Goal: Task Accomplishment & Management: Manage account settings

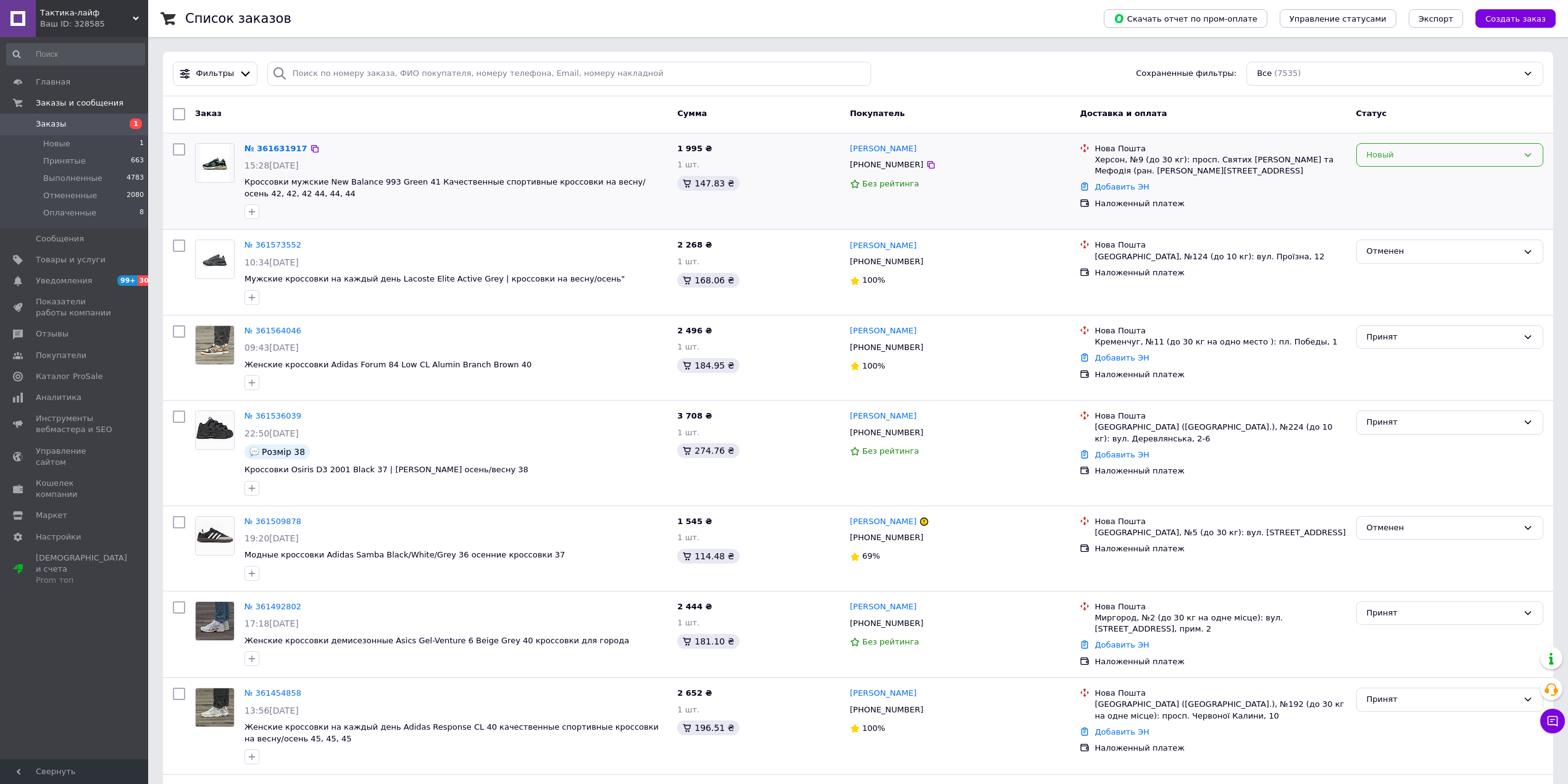
click at [1378, 158] on div "Новый" at bounding box center [1442, 155] width 151 height 13
click at [1371, 184] on li "Принят" at bounding box center [1450, 181] width 186 height 23
click at [255, 144] on link "№ 361631917" at bounding box center [276, 148] width 63 height 9
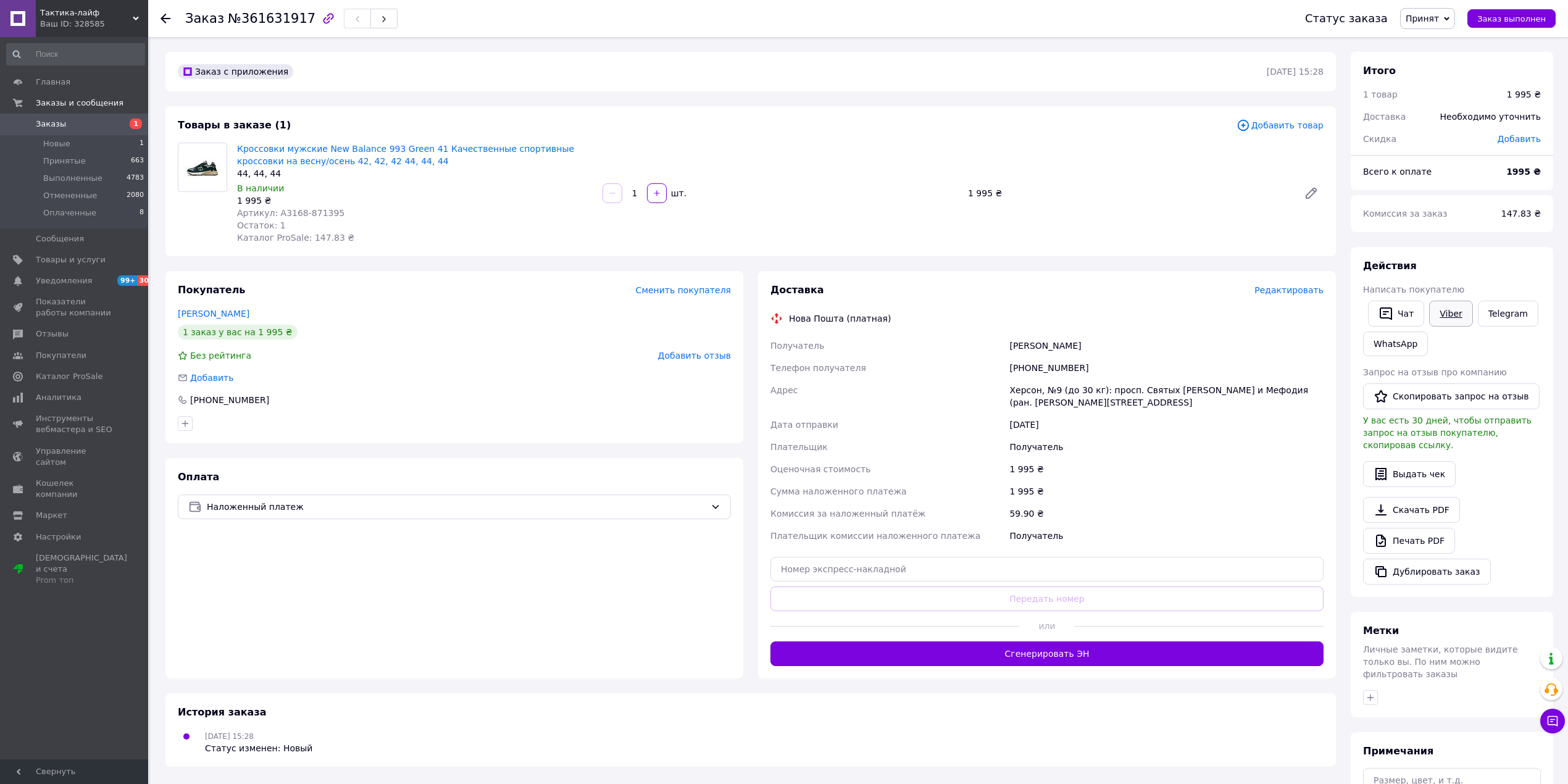
click at [1450, 317] on link "Viber" at bounding box center [1451, 313] width 43 height 26
click at [1435, 319] on link "Viber" at bounding box center [1451, 313] width 43 height 26
drag, startPoint x: 273, startPoint y: 211, endPoint x: 297, endPoint y: 211, distance: 24.0
click at [297, 211] on span "Артикул: A3168-871395" at bounding box center [291, 213] width 107 height 10
copy span "A3168"
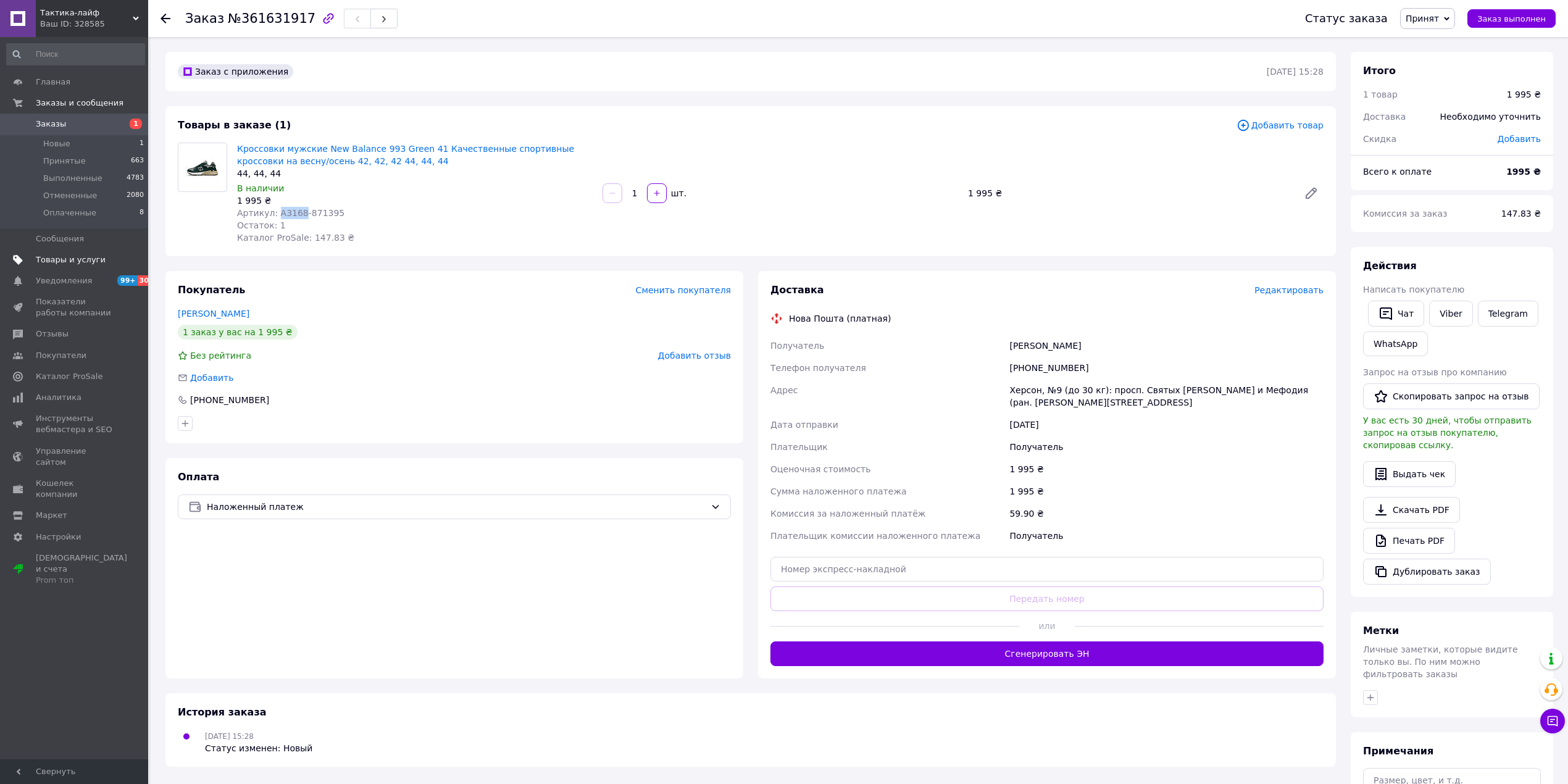
click at [111, 260] on span "Товары и услуги" at bounding box center [75, 260] width 78 height 11
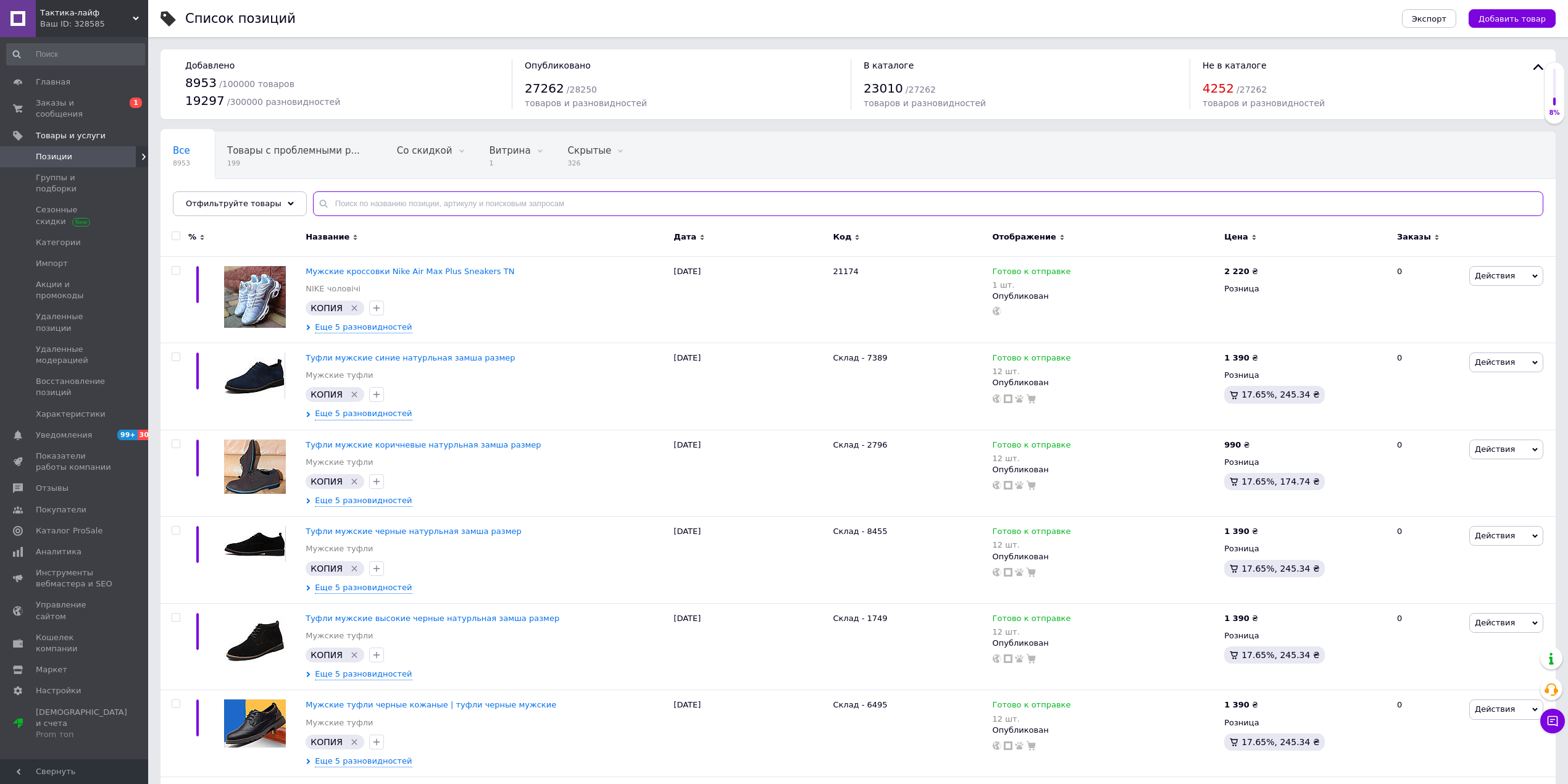
click at [381, 208] on input "text" at bounding box center [928, 204] width 1230 height 25
paste input "A3168"
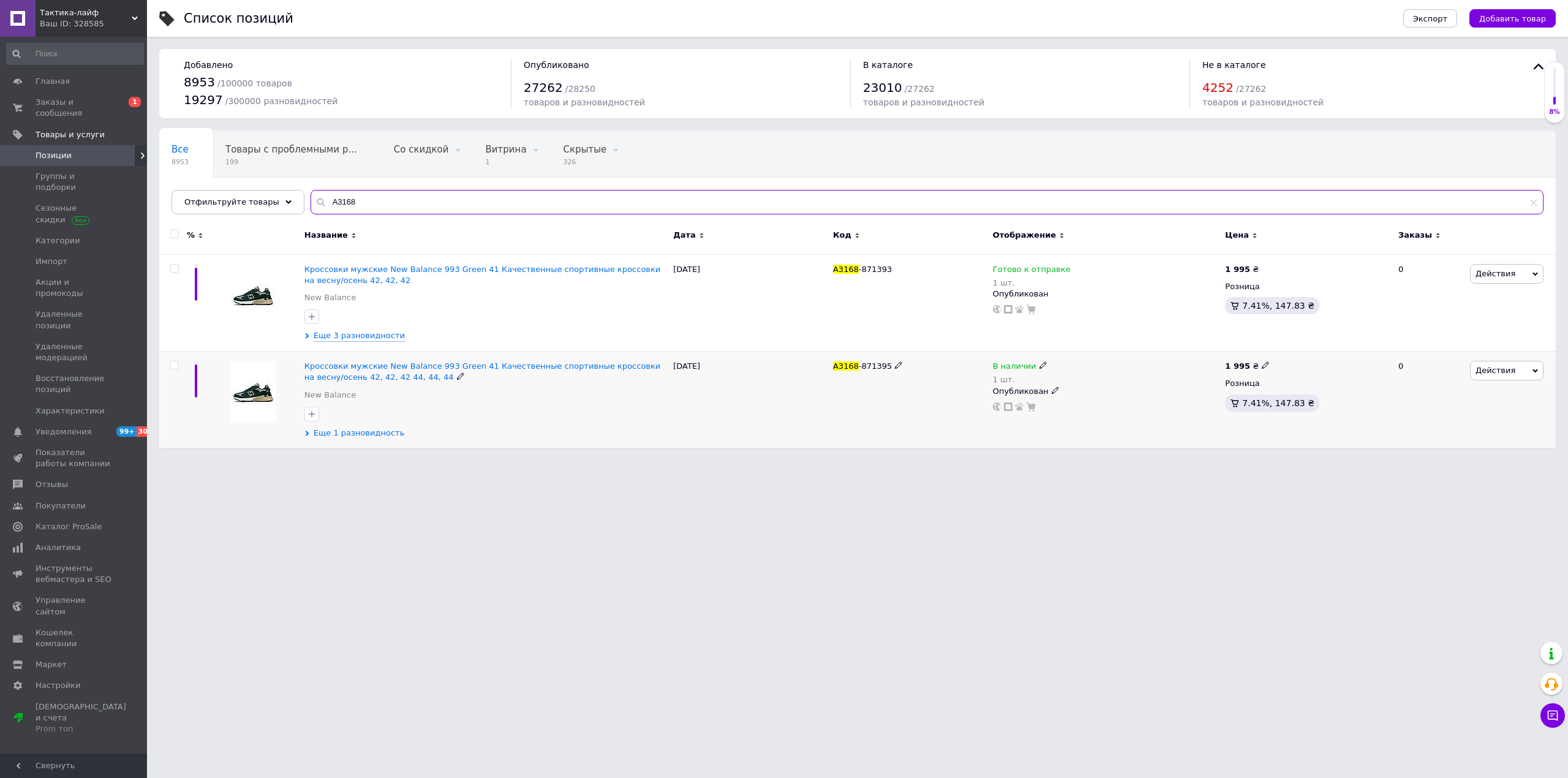
type input "A3168"
click at [383, 433] on span "Еще 1 разновидность" at bounding box center [359, 433] width 91 height 11
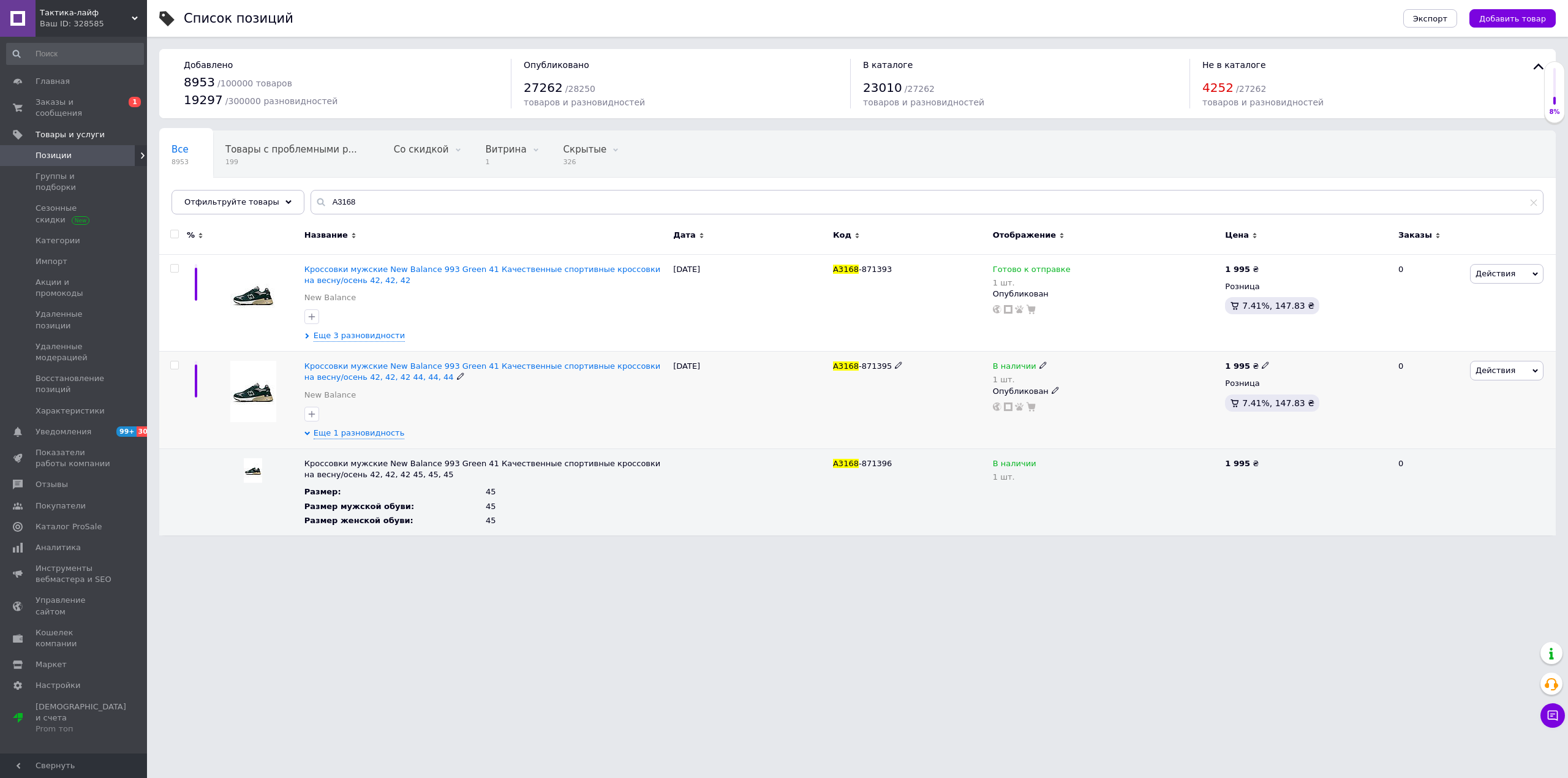
click at [175, 365] on input "checkbox" at bounding box center [175, 365] width 8 height 8
checkbox input "true"
click at [276, 234] on span "Действия для 1 позиция" at bounding box center [240, 237] width 103 height 11
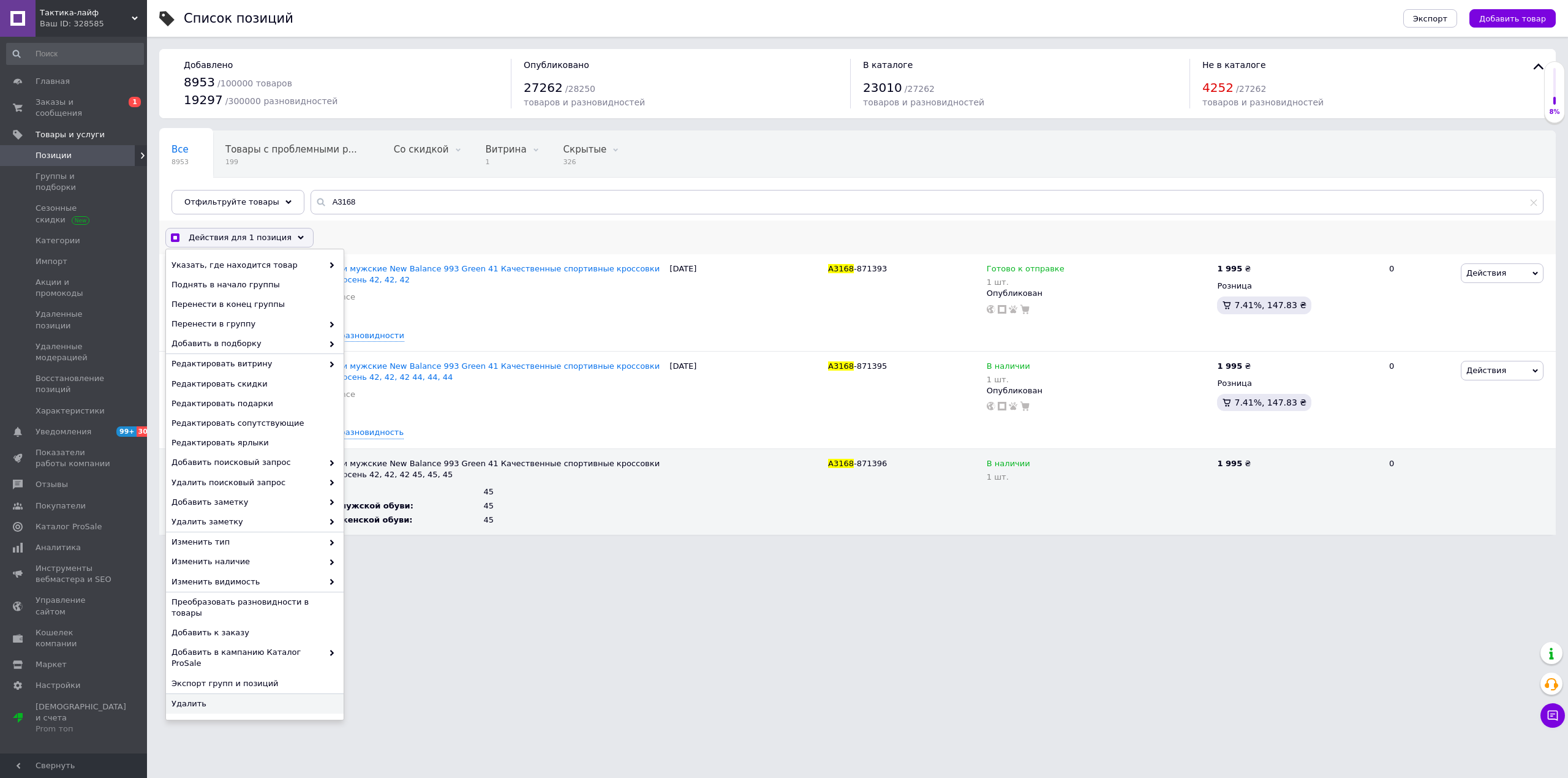
click at [236, 698] on span "Удалить" at bounding box center [253, 704] width 164 height 11
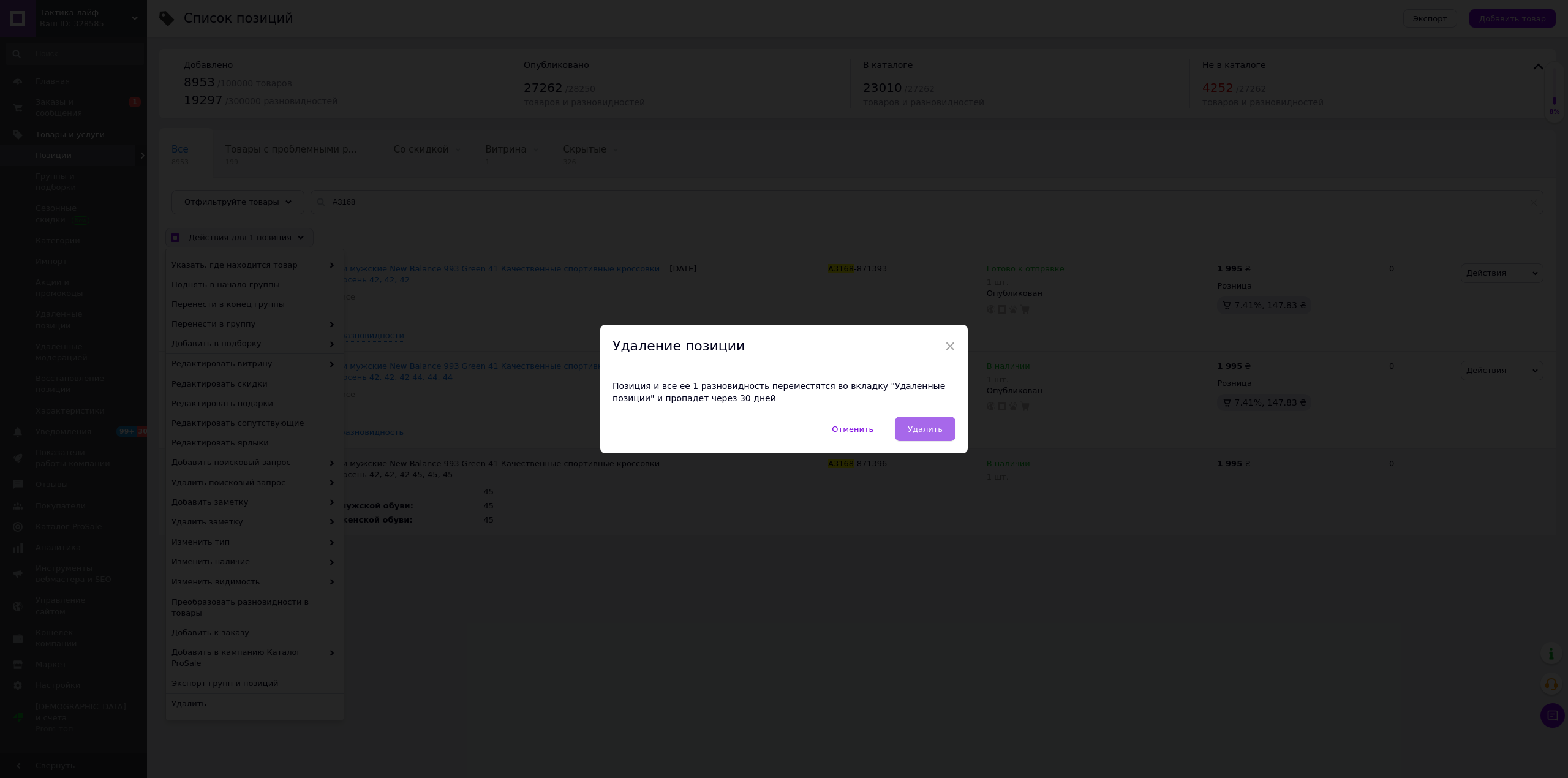
click at [915, 437] on button "Удалить" at bounding box center [925, 429] width 61 height 25
checkbox input "true"
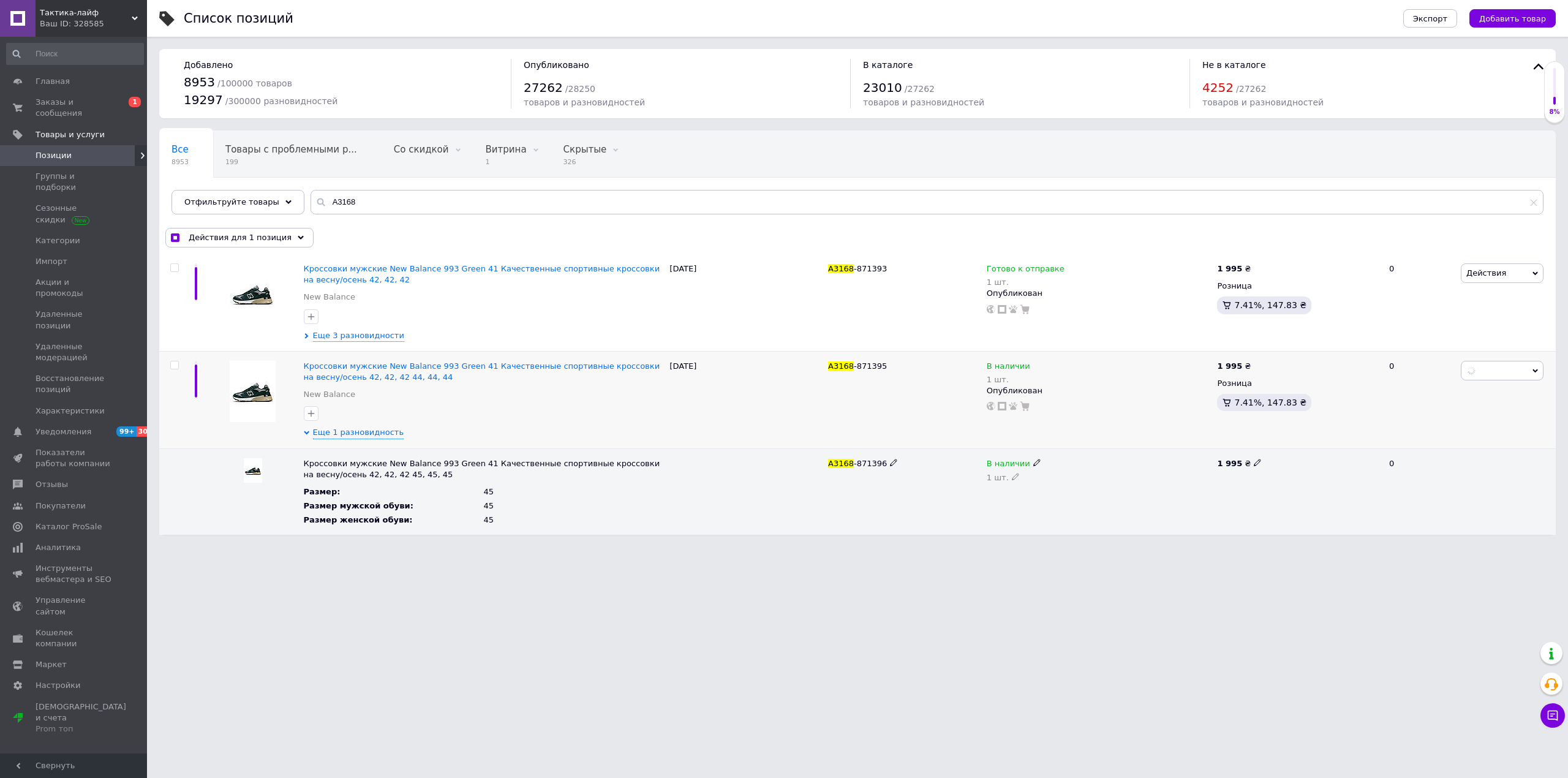
checkbox input "false"
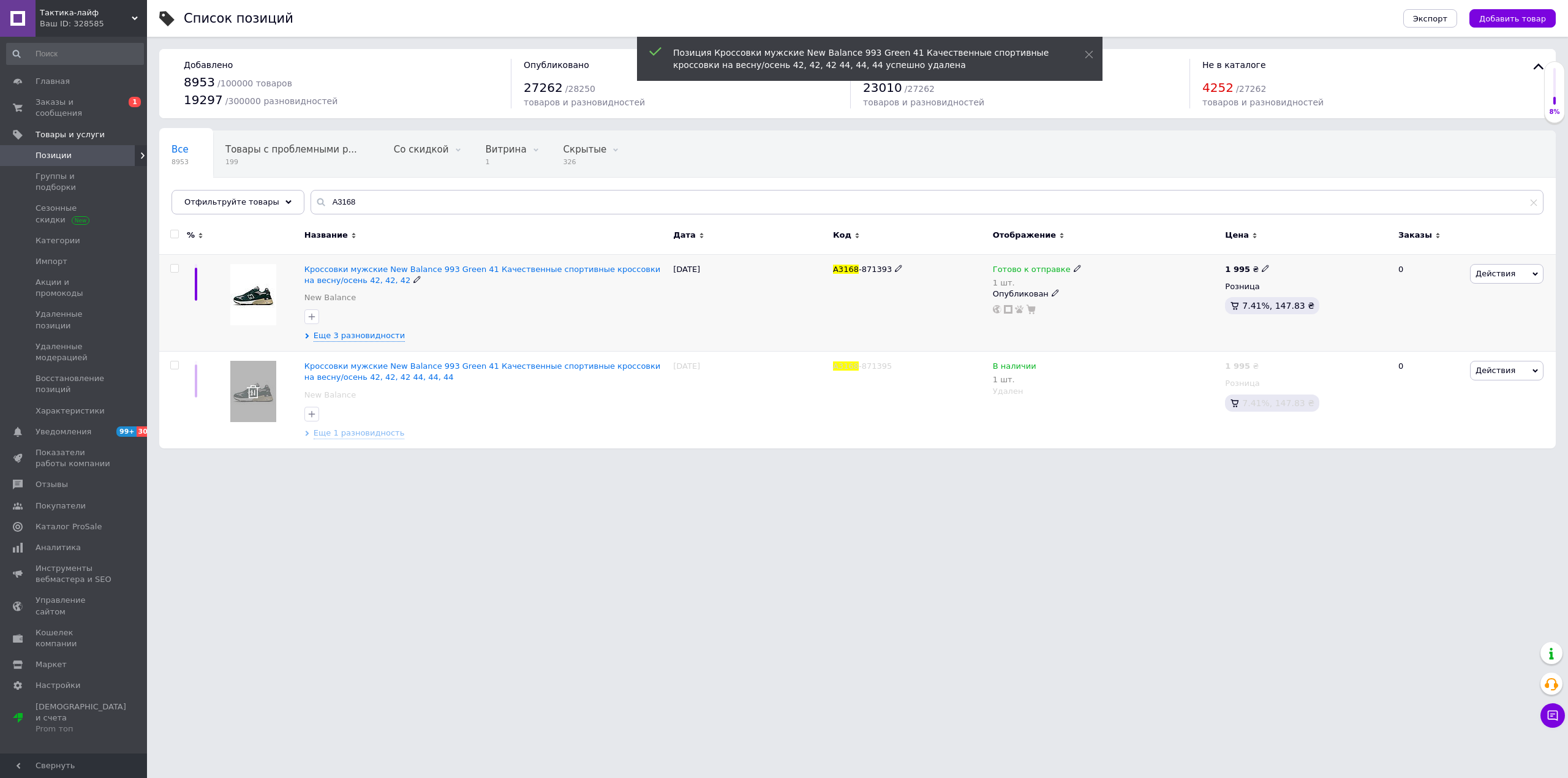
click at [366, 329] on div "Кроссовки мужские New Balance 993 Green 41 Качественные спортивные кроссовки на…" at bounding box center [486, 303] width 369 height 98
click at [374, 338] on span "Еще 3 разновидности" at bounding box center [359, 336] width 91 height 11
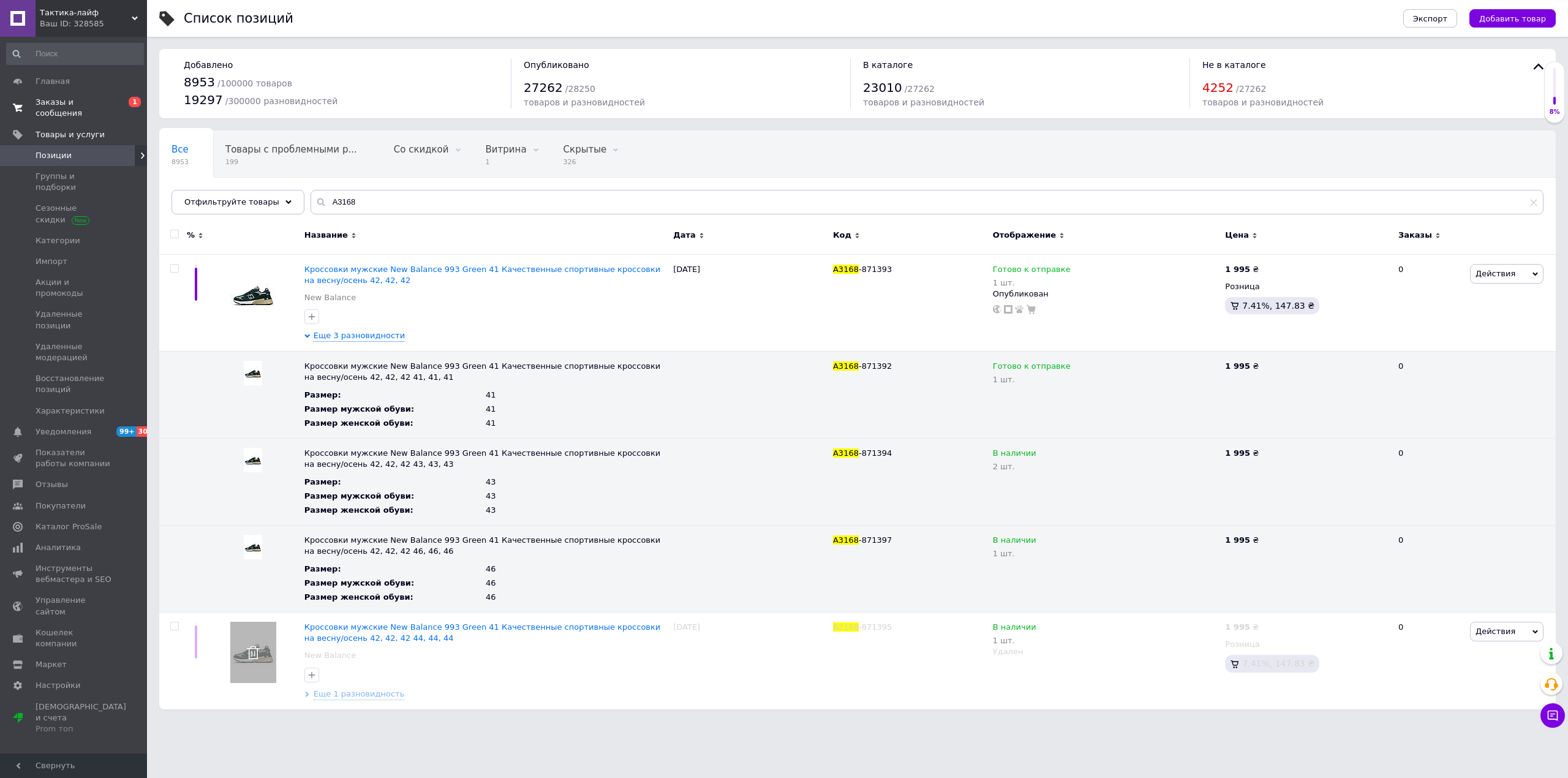
click at [101, 108] on span "Заказы и сообщения" at bounding box center [74, 108] width 78 height 22
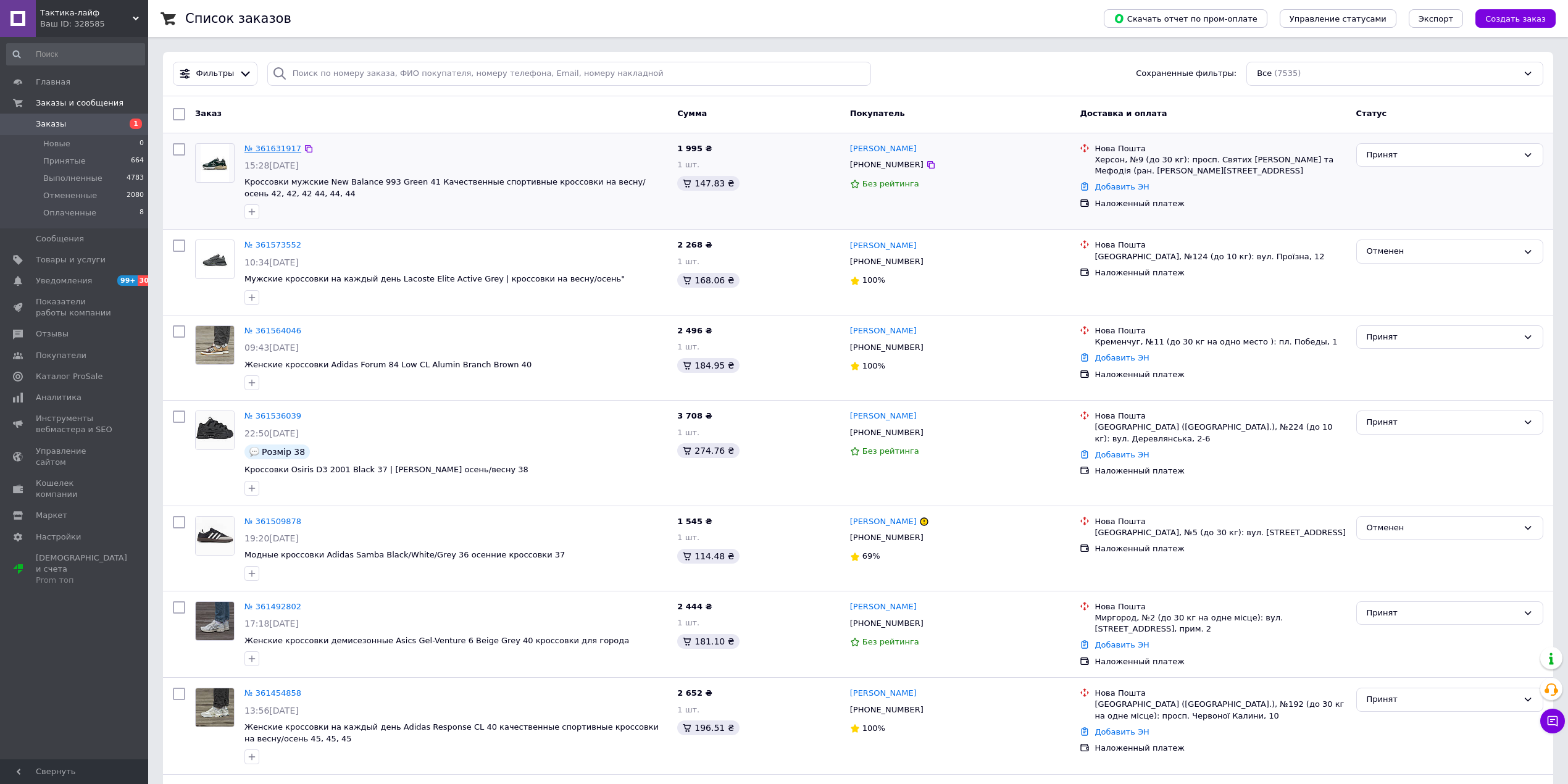
click at [260, 144] on link "№ 361631917" at bounding box center [273, 148] width 57 height 9
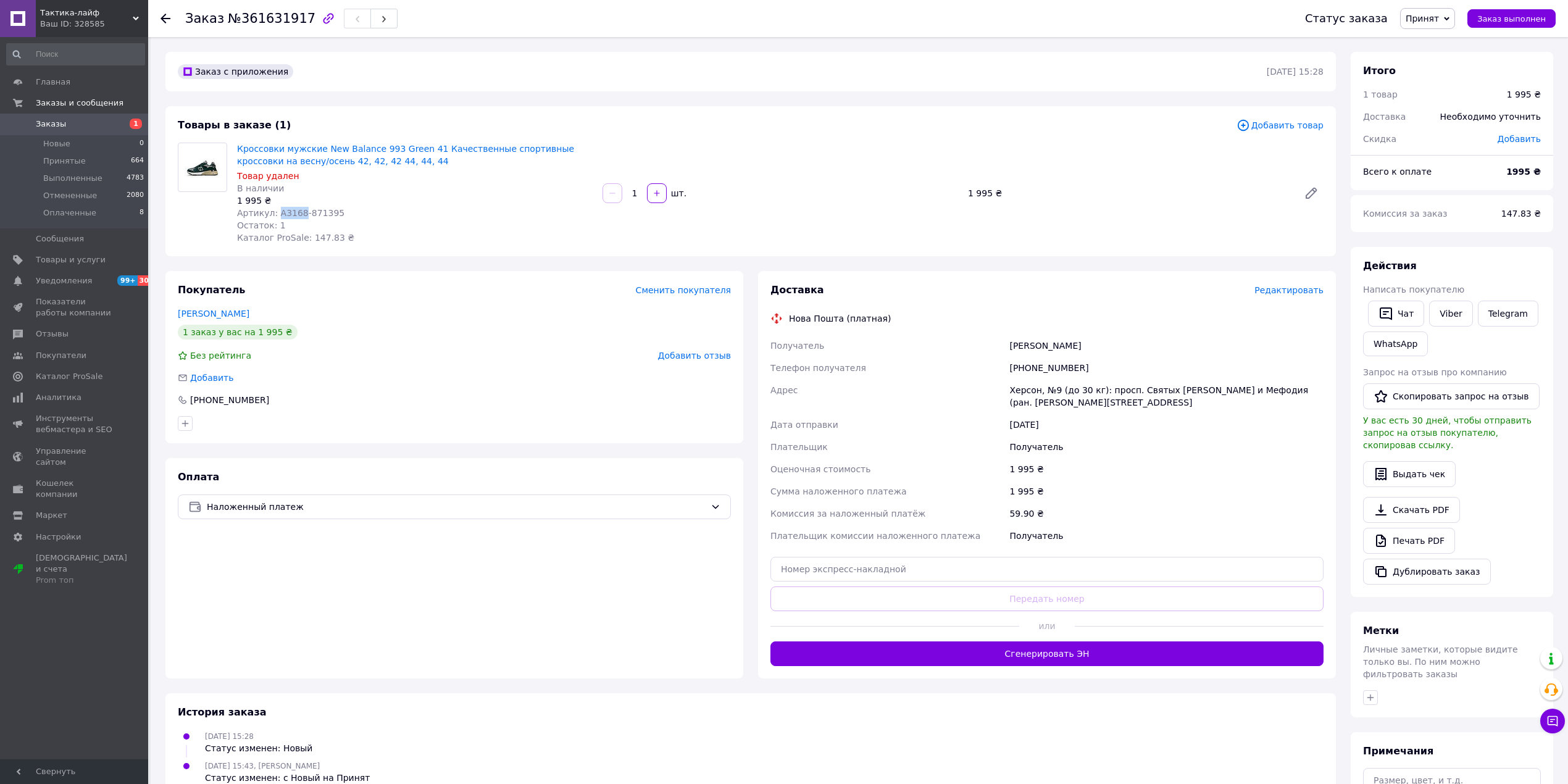
drag, startPoint x: 274, startPoint y: 208, endPoint x: 297, endPoint y: 208, distance: 23.0
click at [297, 208] on span "Артикул: A3168-871395" at bounding box center [291, 213] width 107 height 10
copy span "A3168"
click at [114, 117] on link "Заказы 1" at bounding box center [76, 123] width 151 height 21
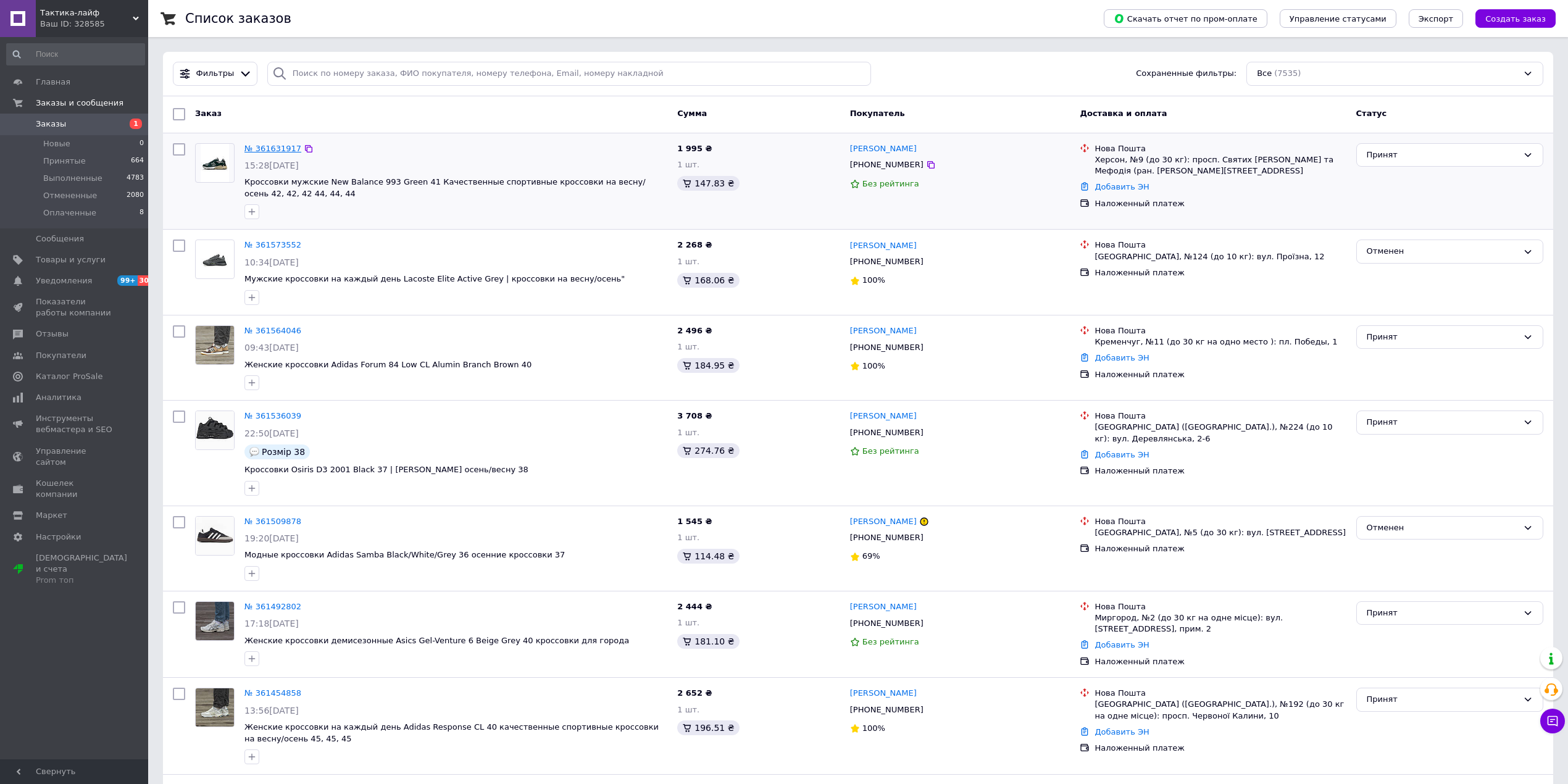
click at [248, 148] on link "№ 361631917" at bounding box center [273, 148] width 57 height 9
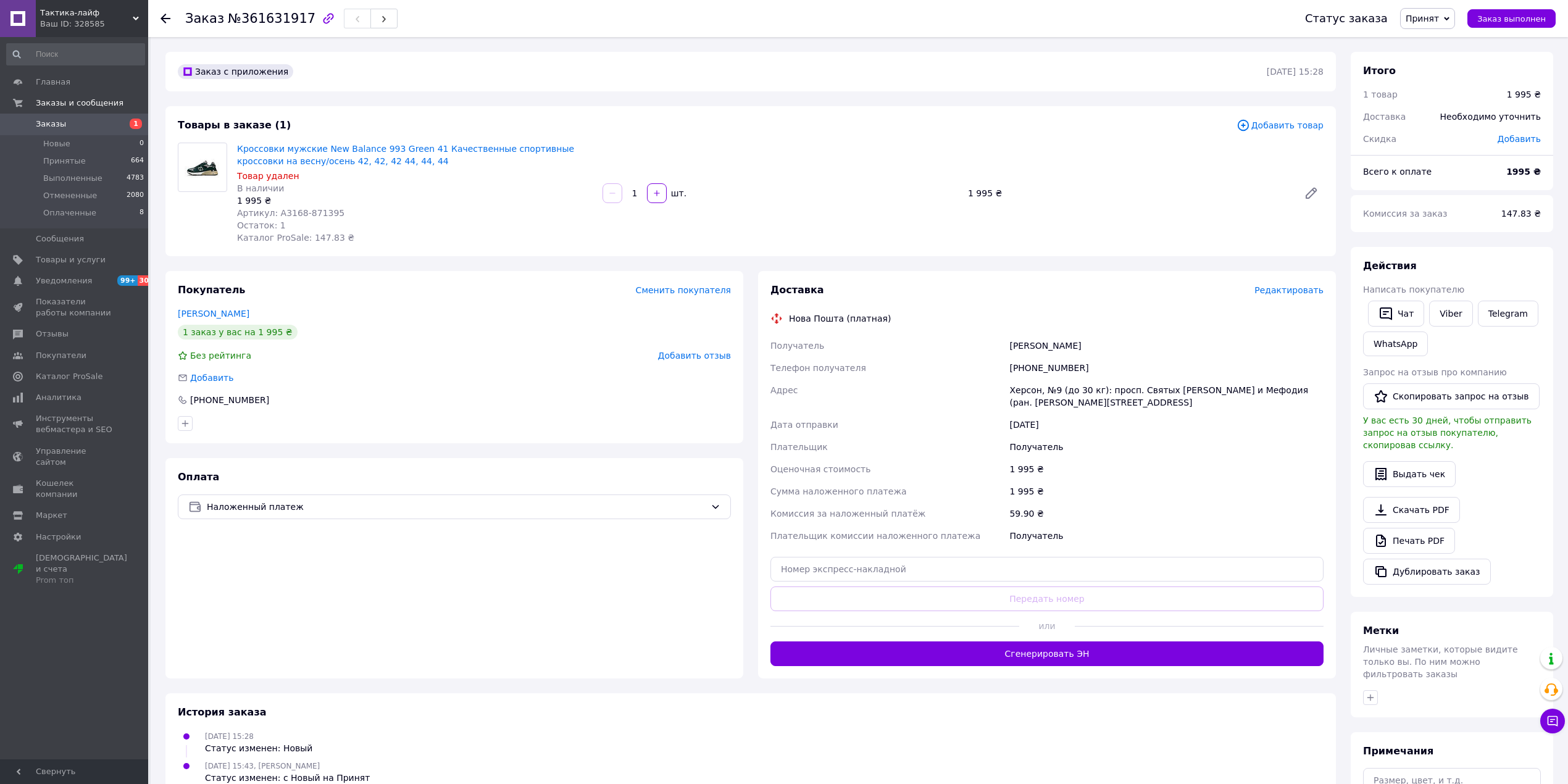
click at [58, 127] on span "Заказы" at bounding box center [51, 124] width 30 height 11
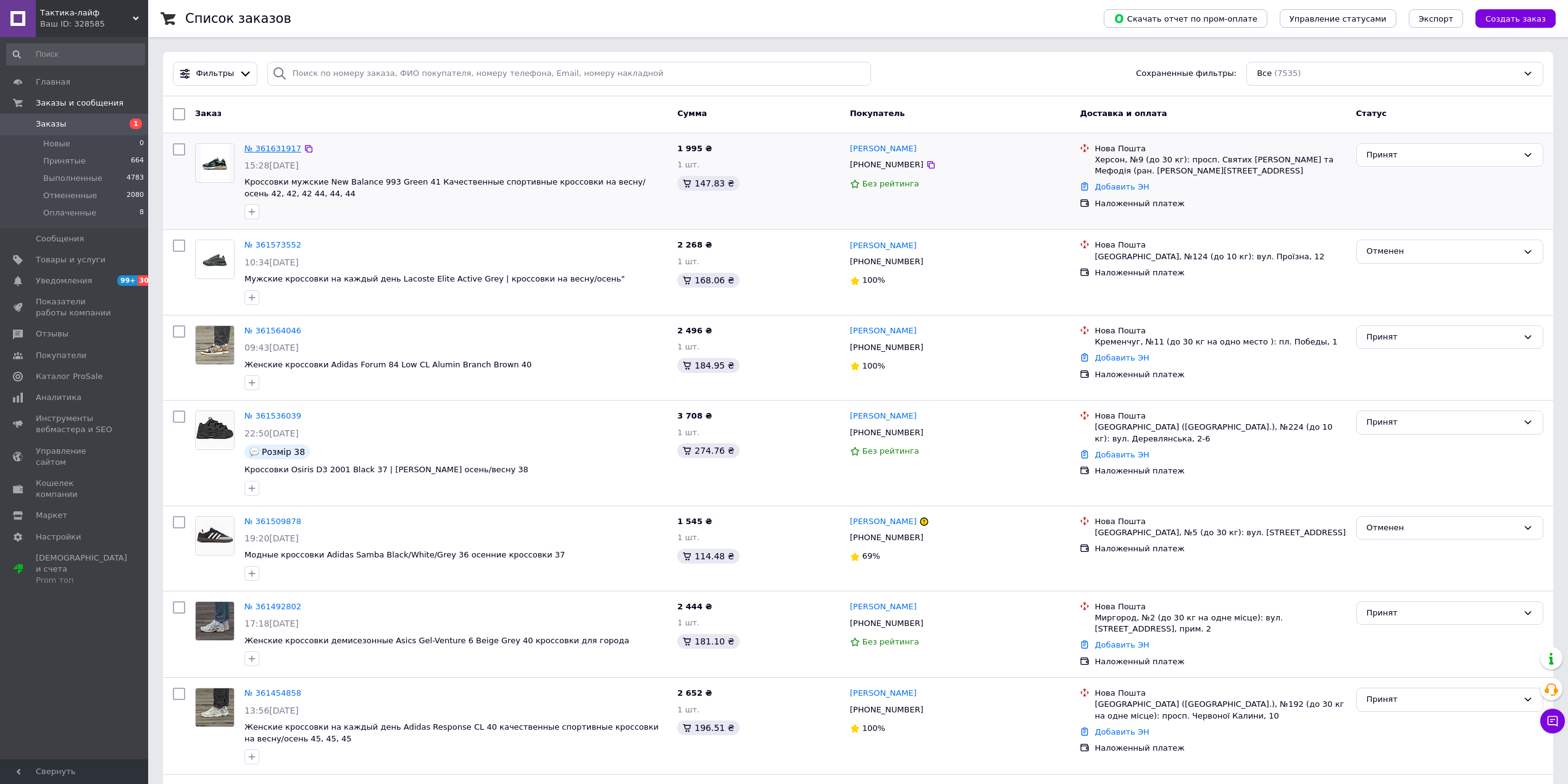
click at [273, 144] on div "№ 361631917" at bounding box center [273, 149] width 59 height 14
click at [279, 151] on link "№ 361631917" at bounding box center [273, 148] width 57 height 9
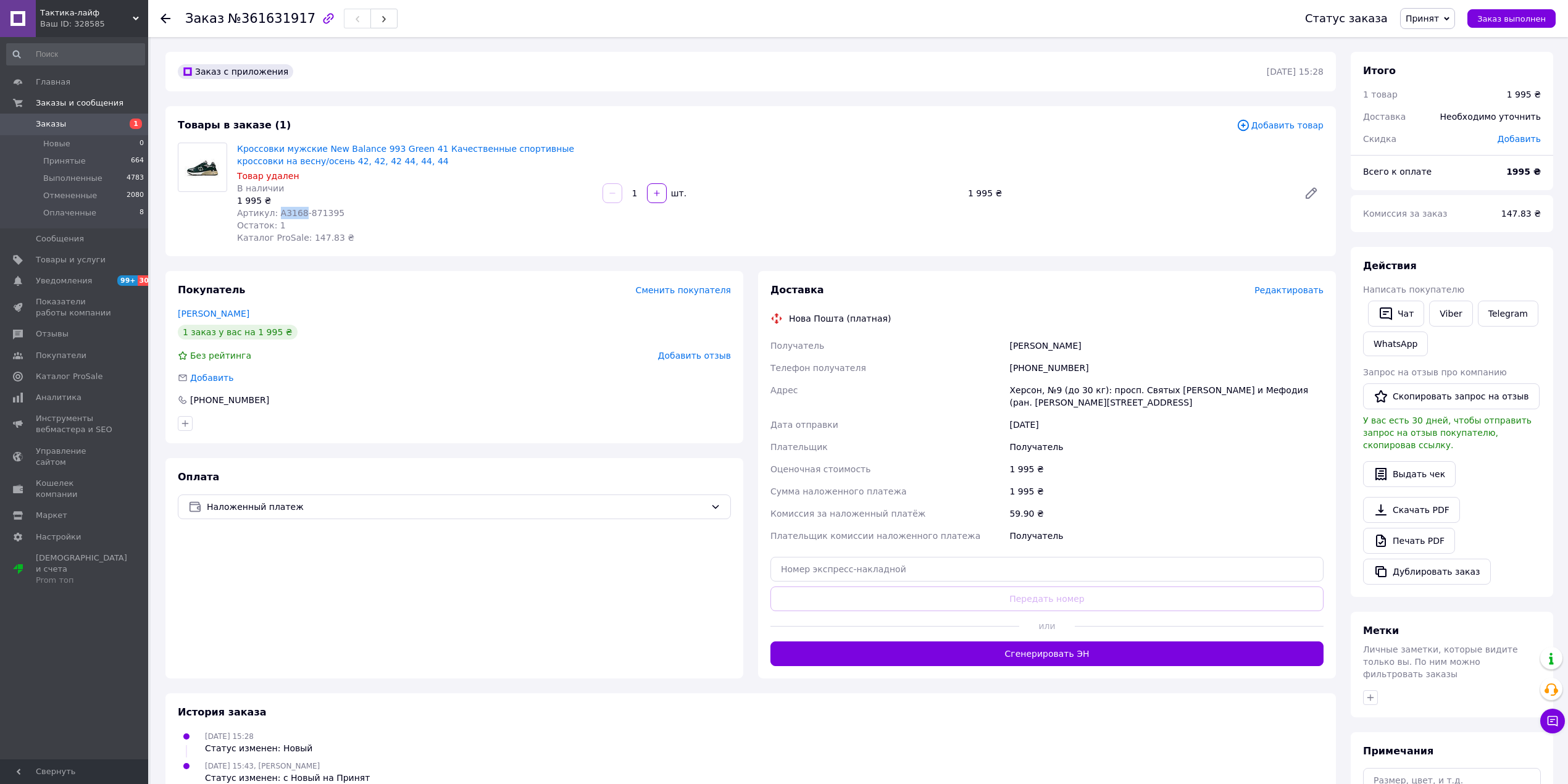
drag, startPoint x: 273, startPoint y: 215, endPoint x: 297, endPoint y: 216, distance: 24.0
click at [297, 216] on span "Артикул: A3168-871395" at bounding box center [291, 213] width 107 height 10
copy span "A3168"
click at [62, 260] on span "Товары и услуги" at bounding box center [70, 260] width 69 height 11
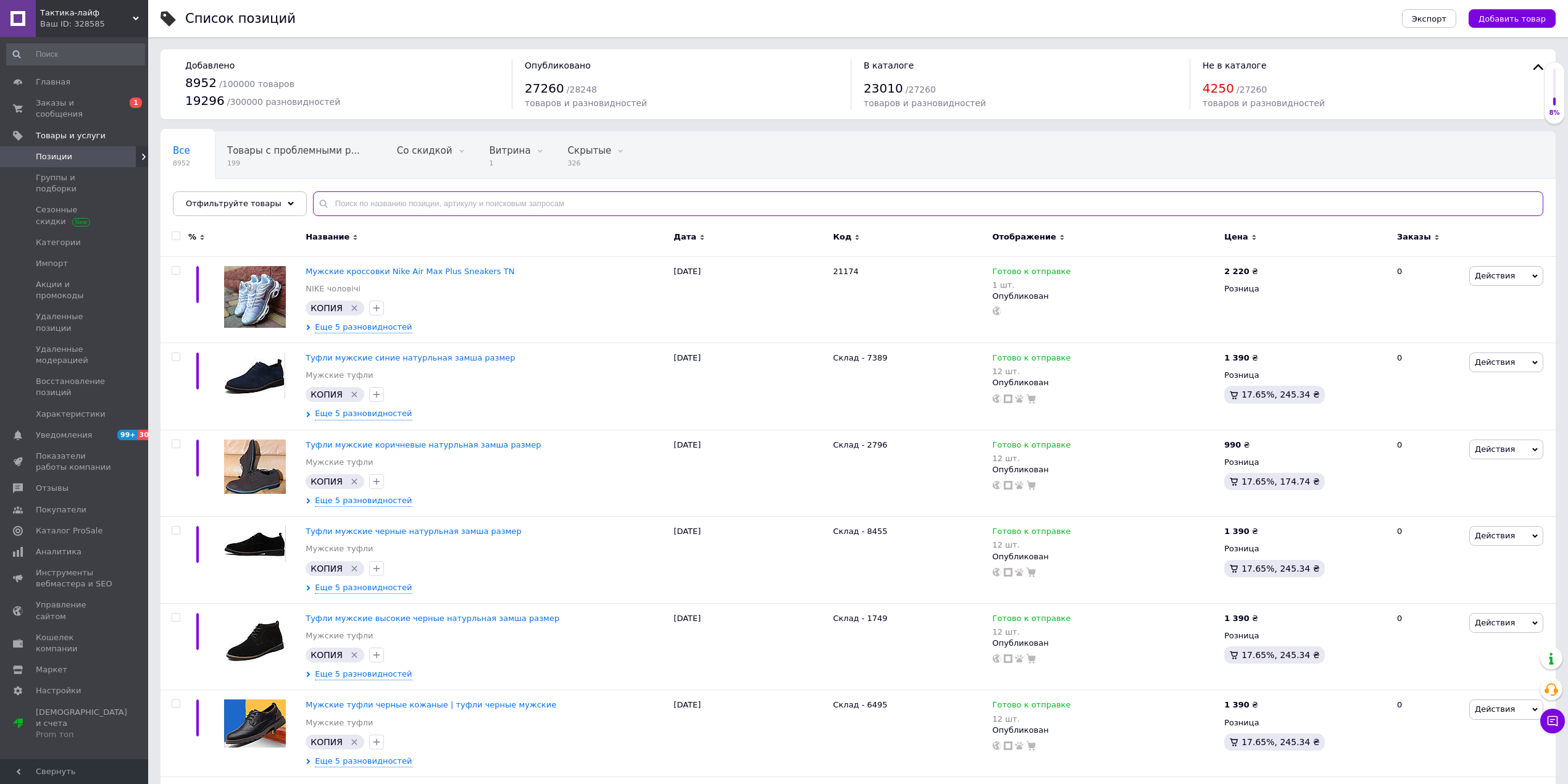
click at [408, 204] on input "text" at bounding box center [928, 204] width 1230 height 25
paste input "A3168"
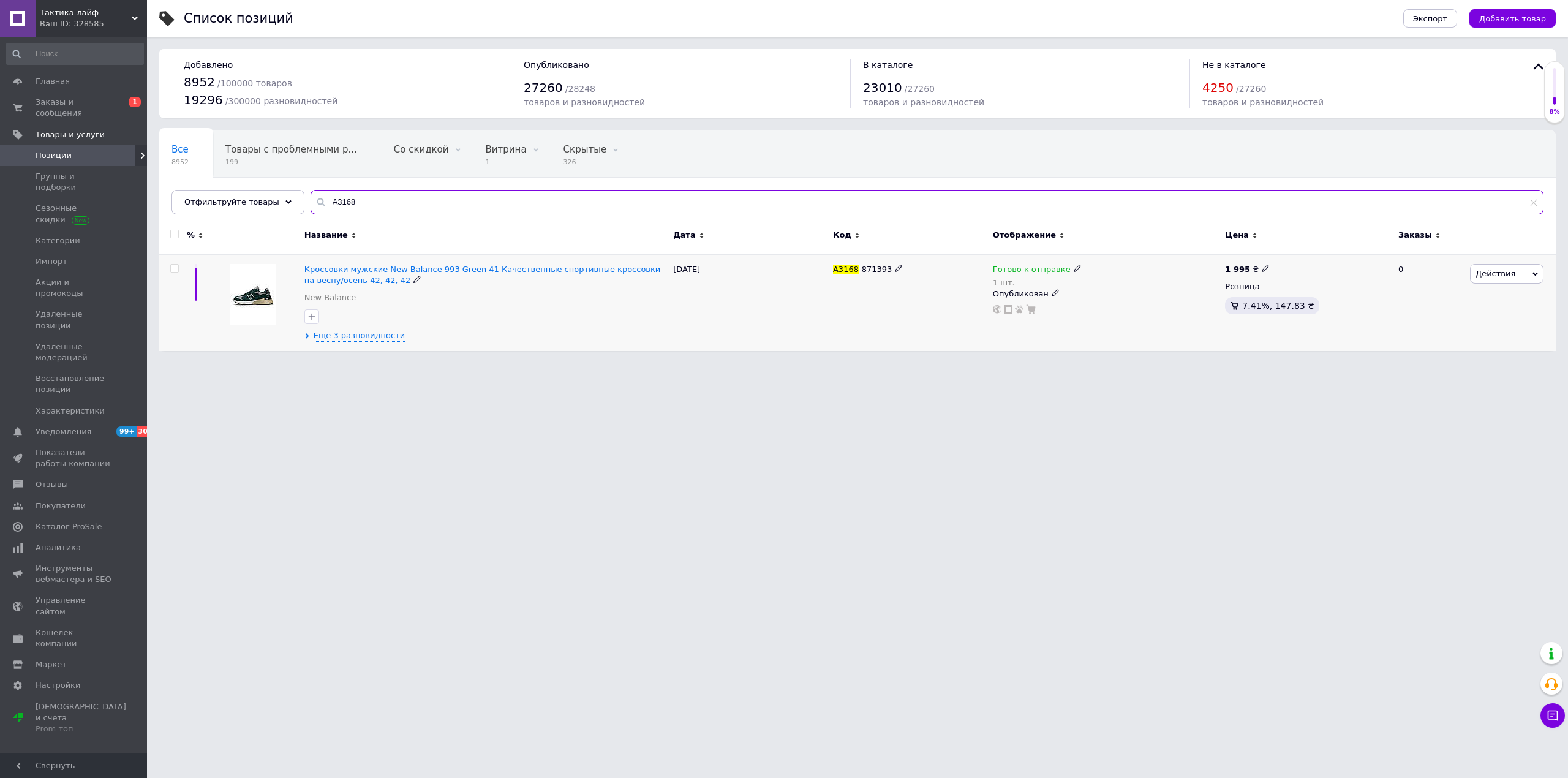
type input "A3168"
click at [1523, 273] on span "Действия" at bounding box center [1507, 274] width 74 height 19
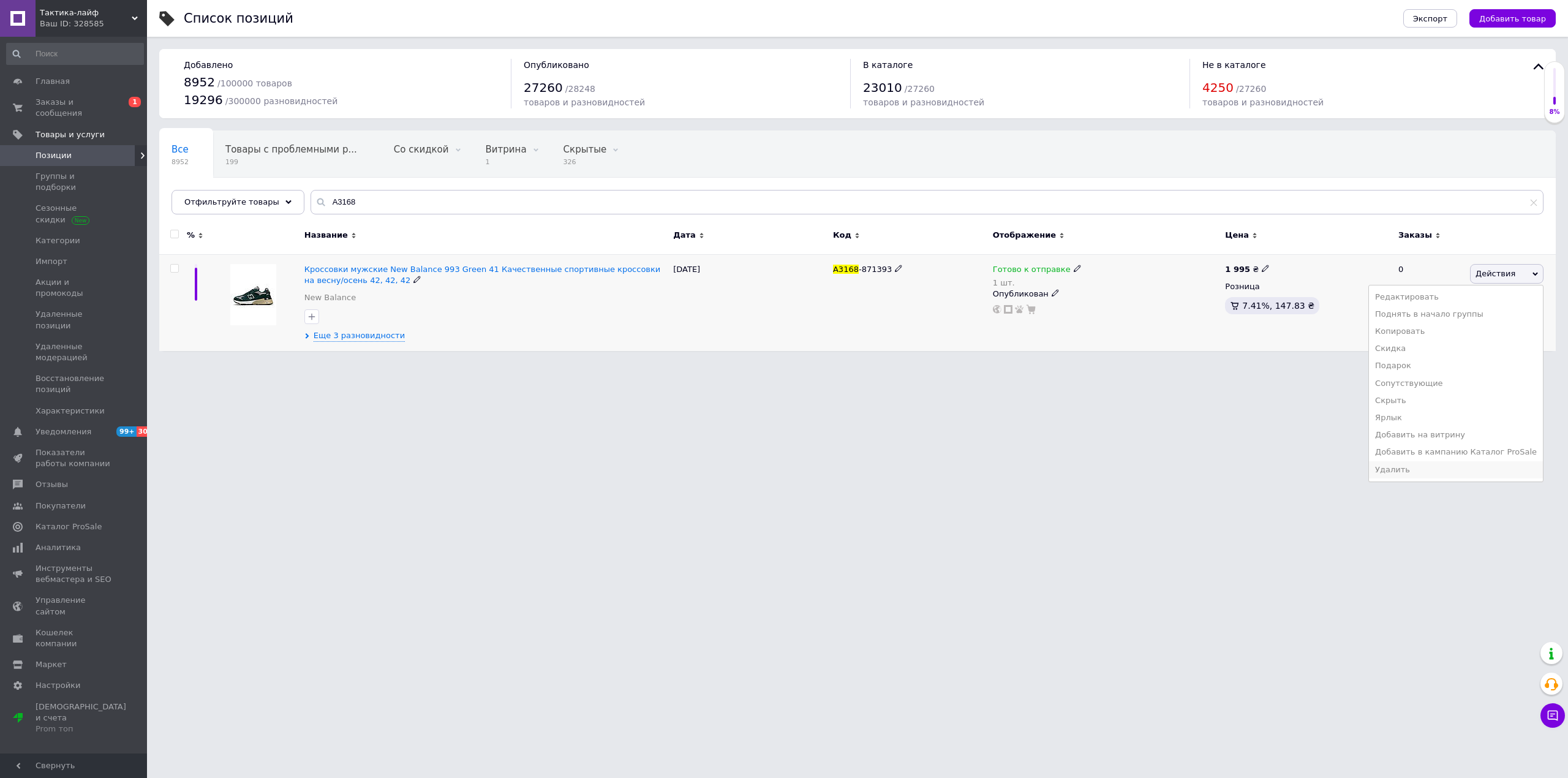
click at [1454, 466] on li "Удалить" at bounding box center [1456, 470] width 174 height 17
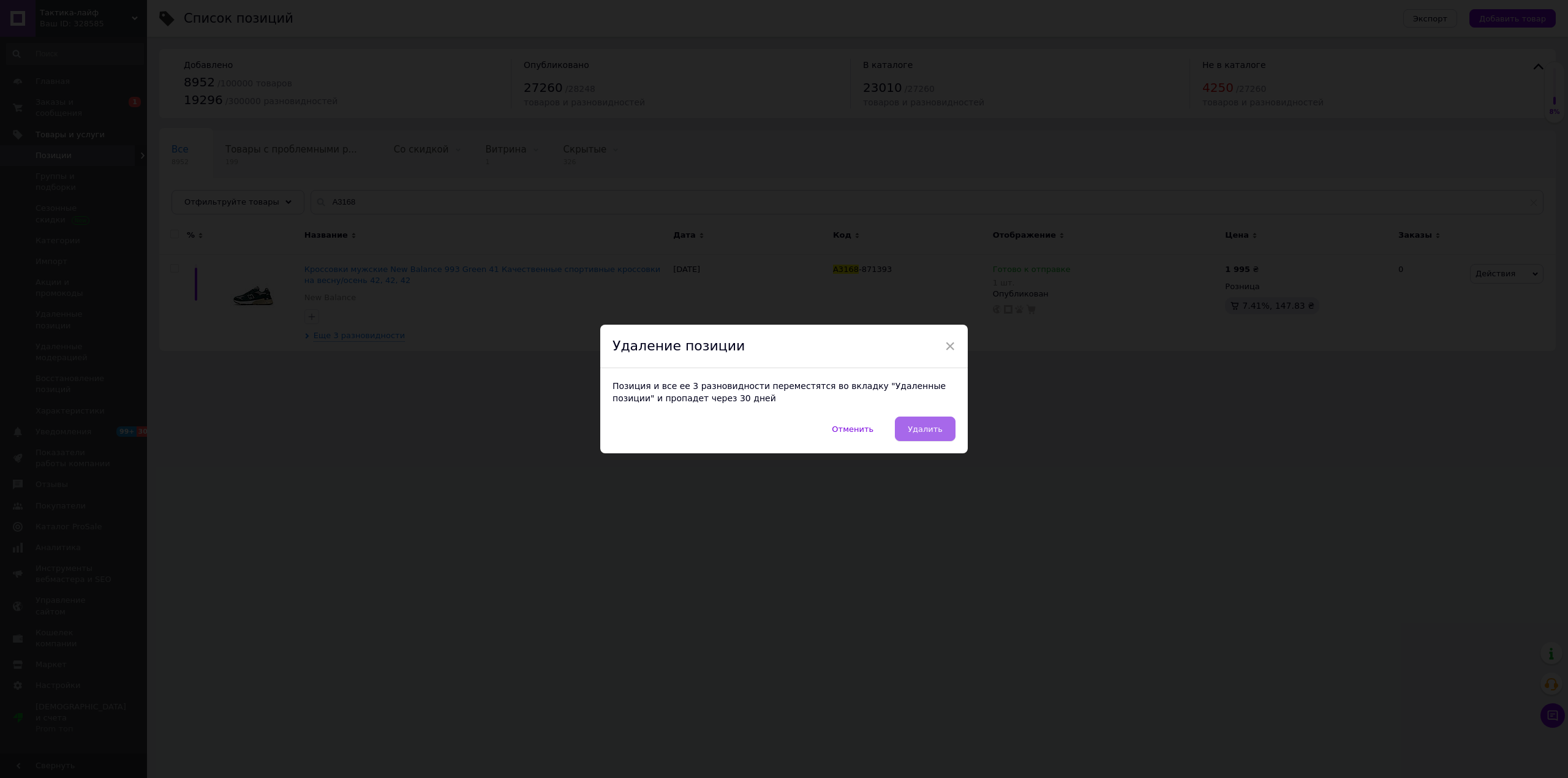
click at [926, 436] on button "Удалить" at bounding box center [925, 429] width 61 height 25
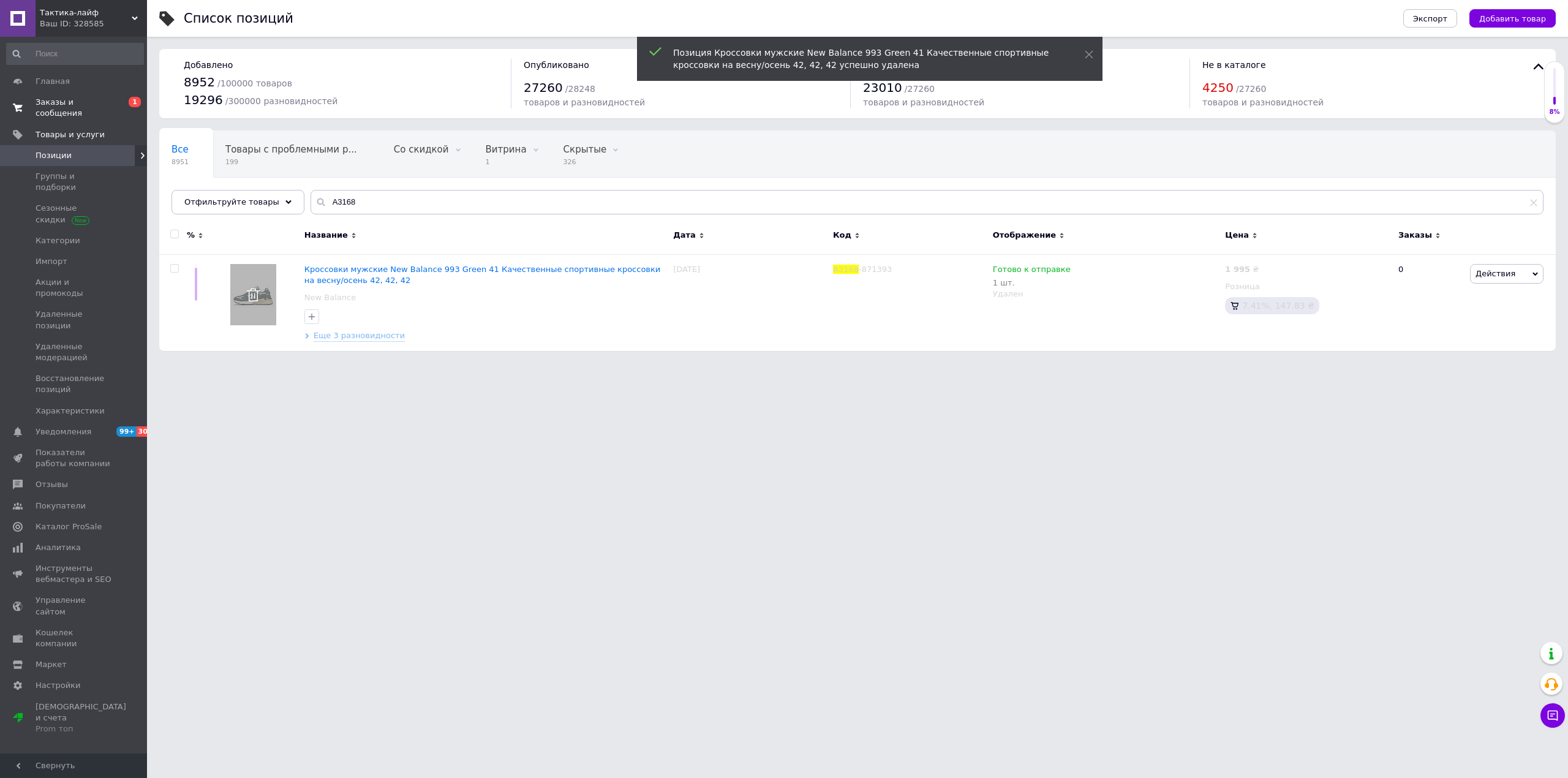
click at [109, 102] on span "Заказы и сообщения" at bounding box center [74, 108] width 78 height 22
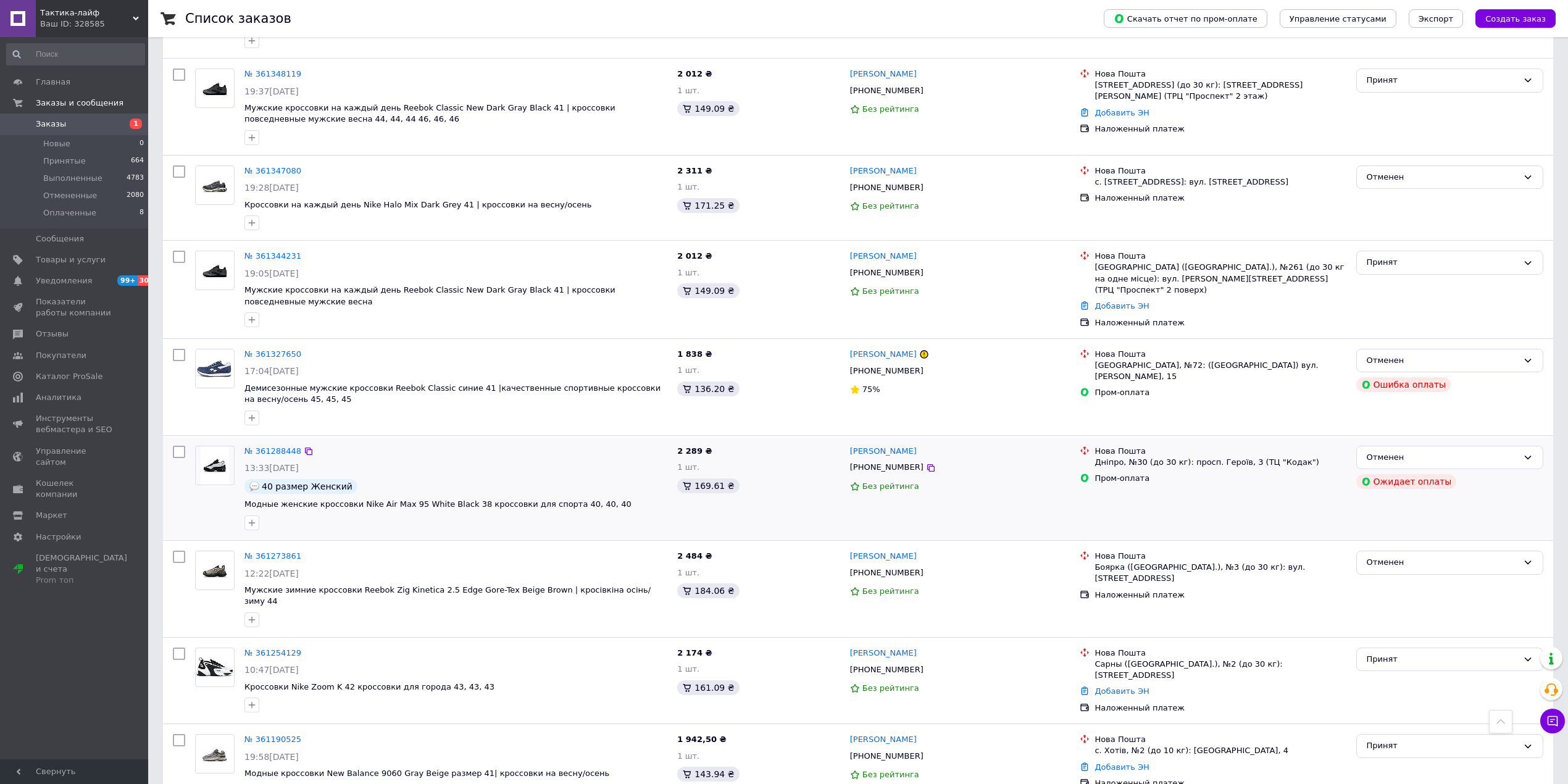
scroll to position [1646, 0]
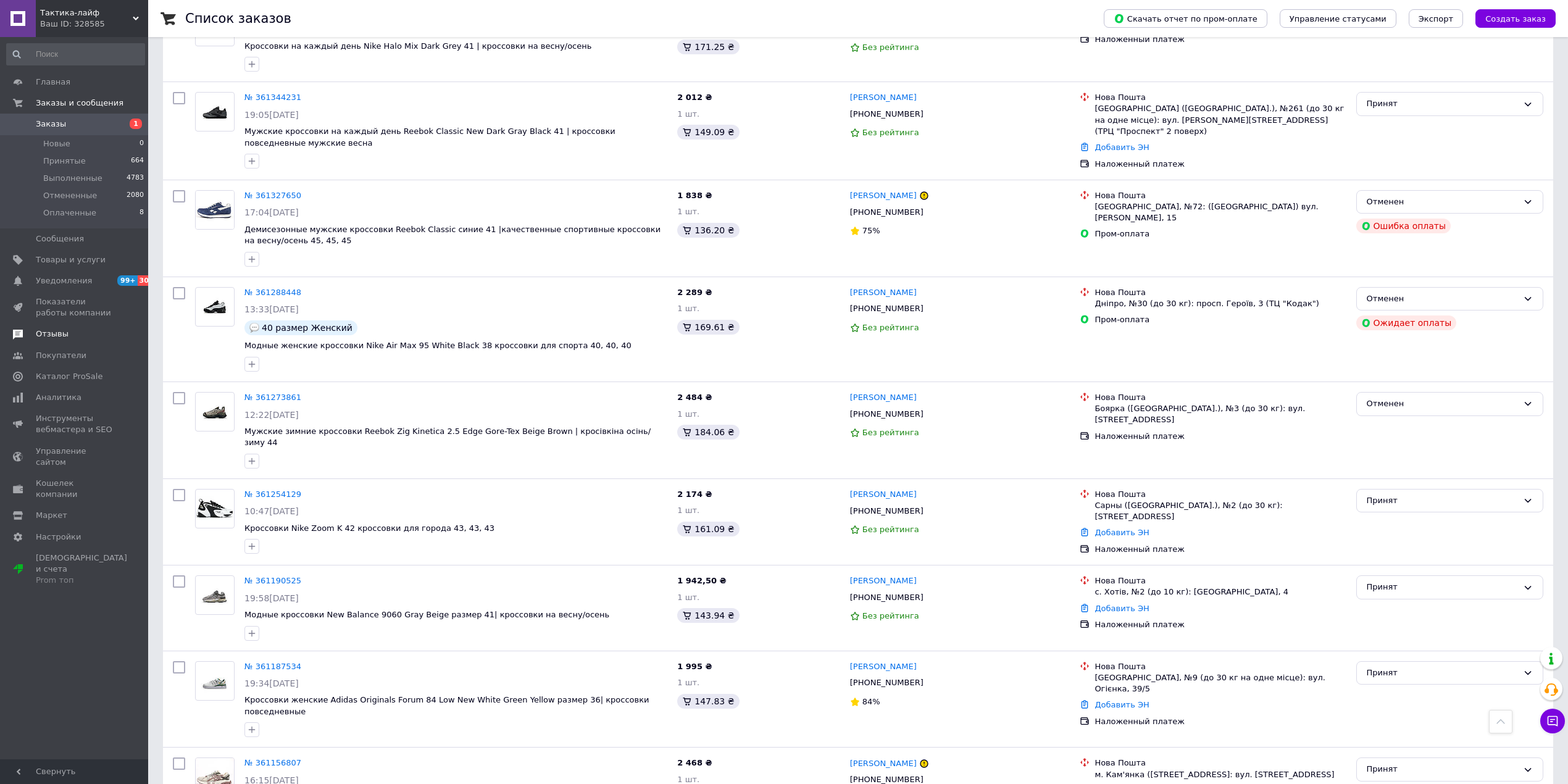
click at [63, 343] on link "Отзывы" at bounding box center [76, 334] width 151 height 21
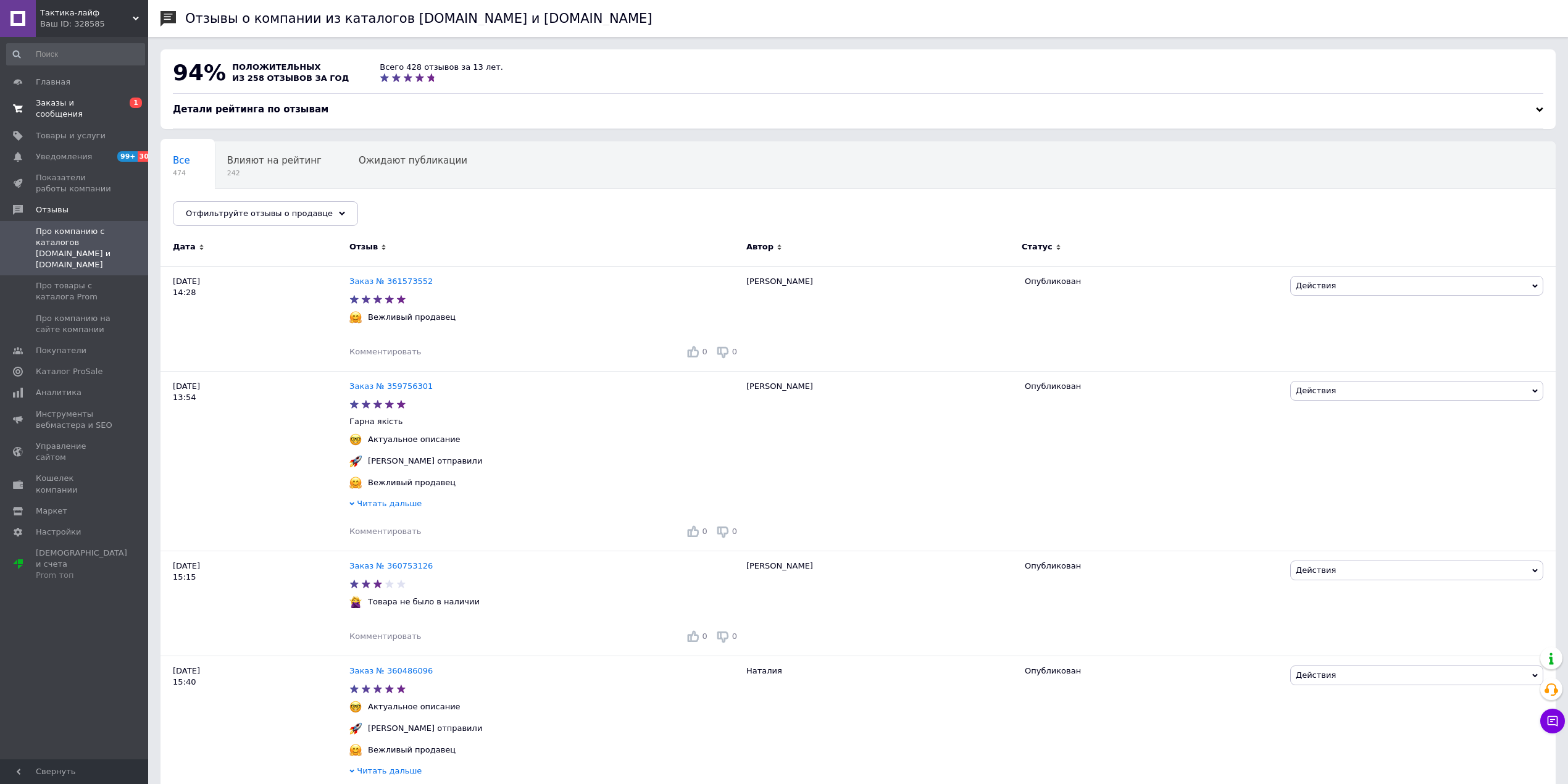
click at [72, 95] on link "Заказы и сообщения 0 1" at bounding box center [76, 109] width 151 height 32
